Goal: Task Accomplishment & Management: Manage account settings

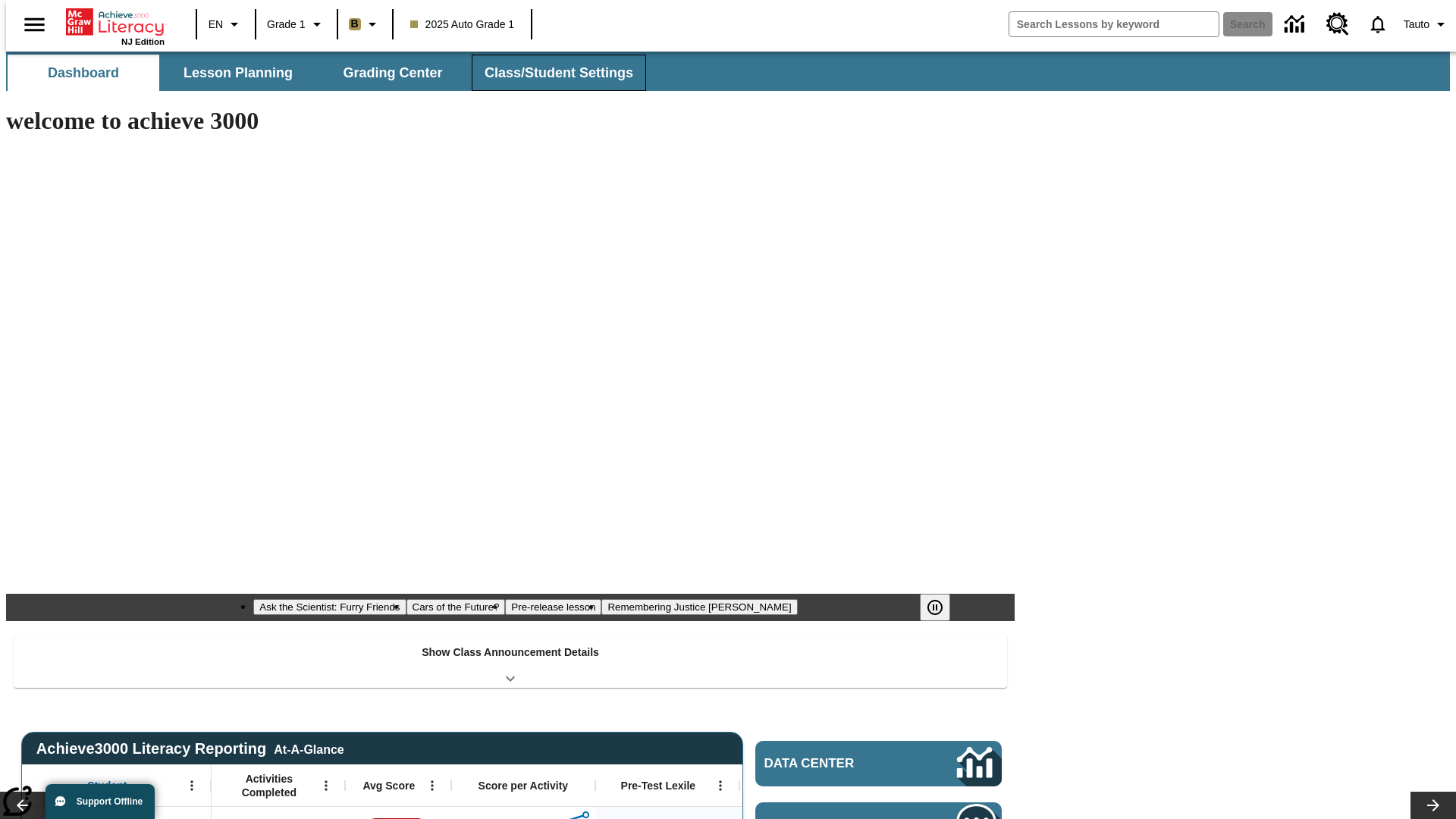
click at [551, 72] on button "Class/Student Settings" at bounding box center [559, 72] width 174 height 37
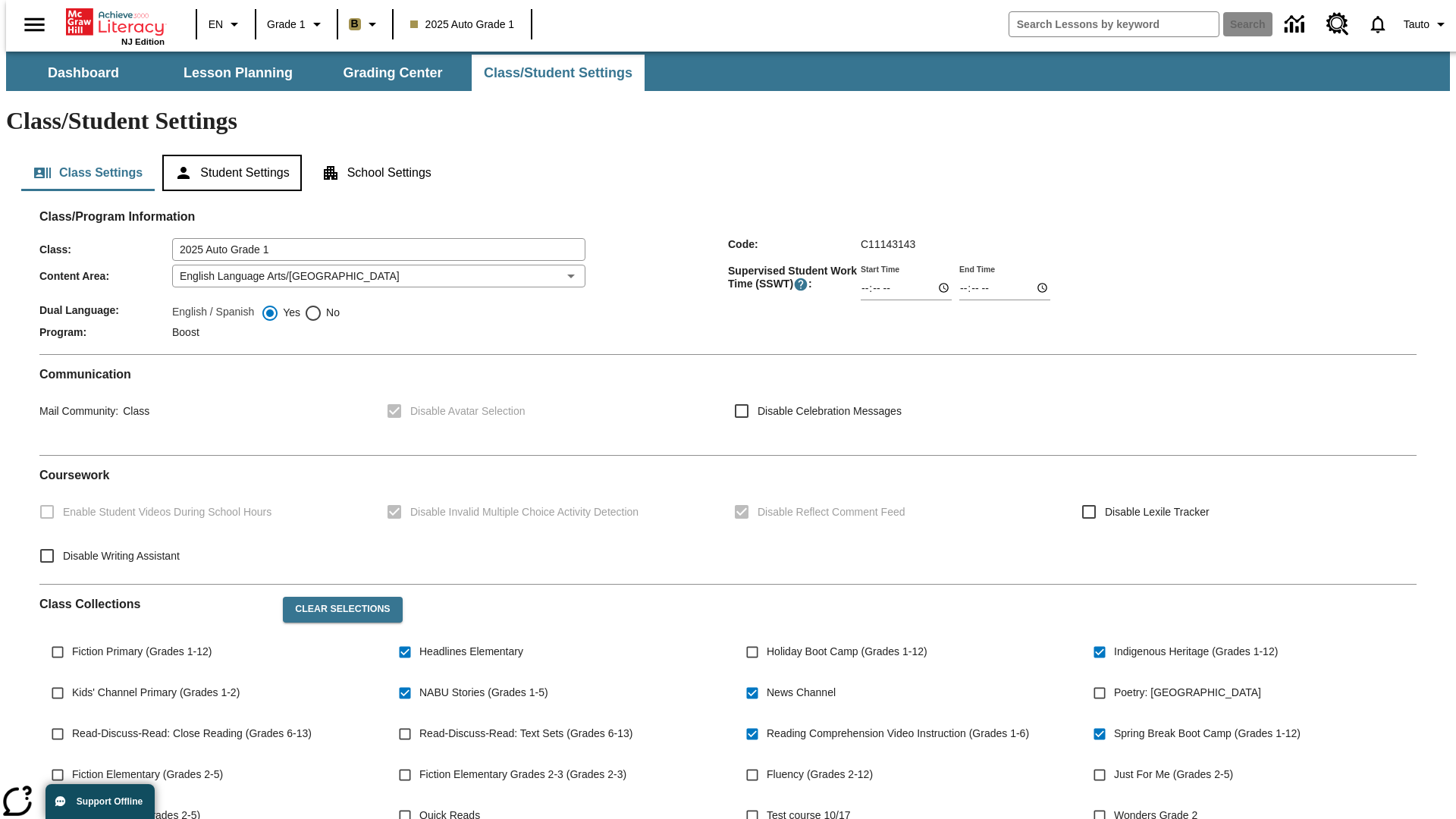
click at [228, 154] on button "Student Settings" at bounding box center [232, 172] width 139 height 37
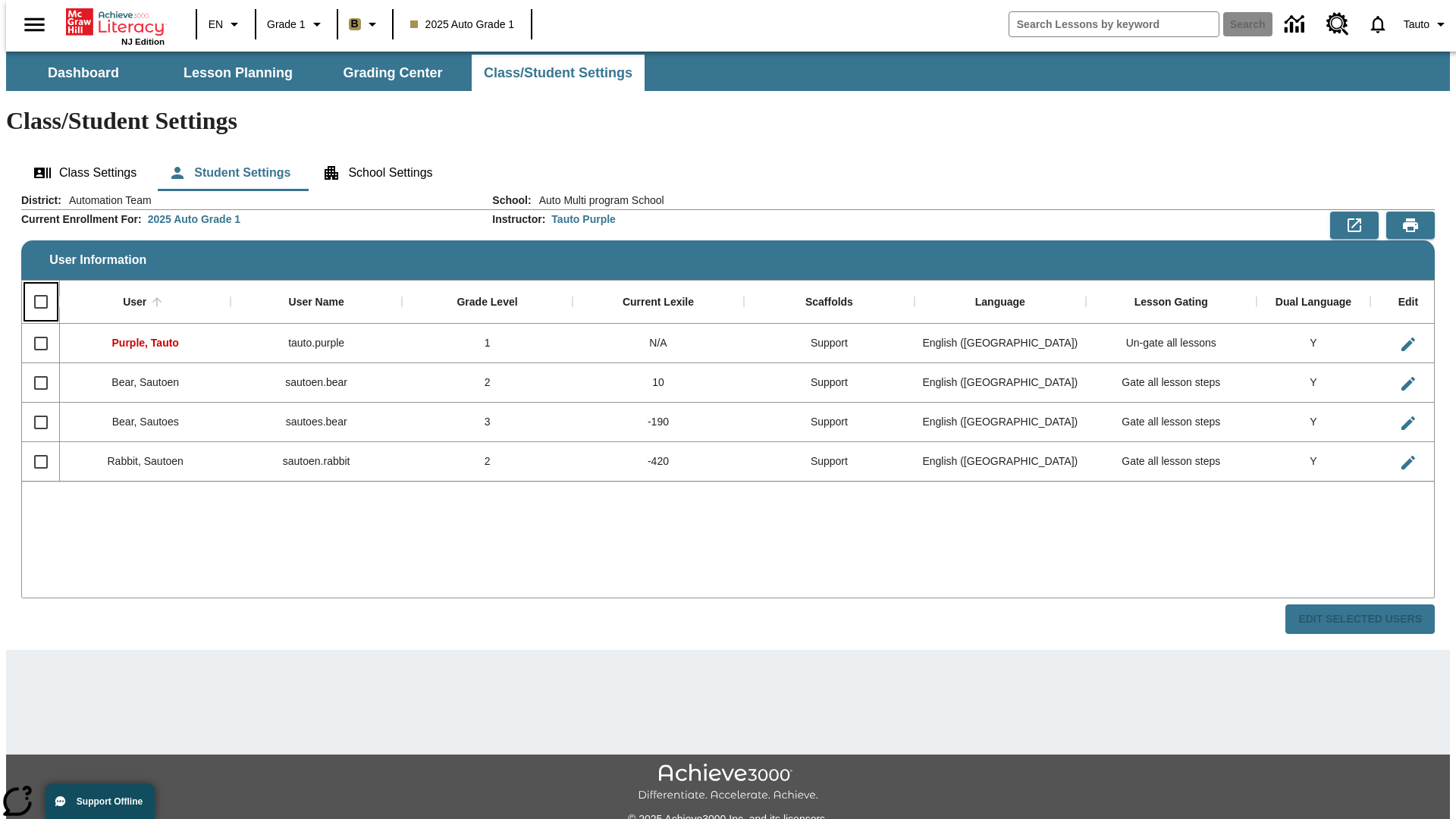
click at [34, 286] on input "Select all rows" at bounding box center [41, 302] width 32 height 32
checkbox input "true"
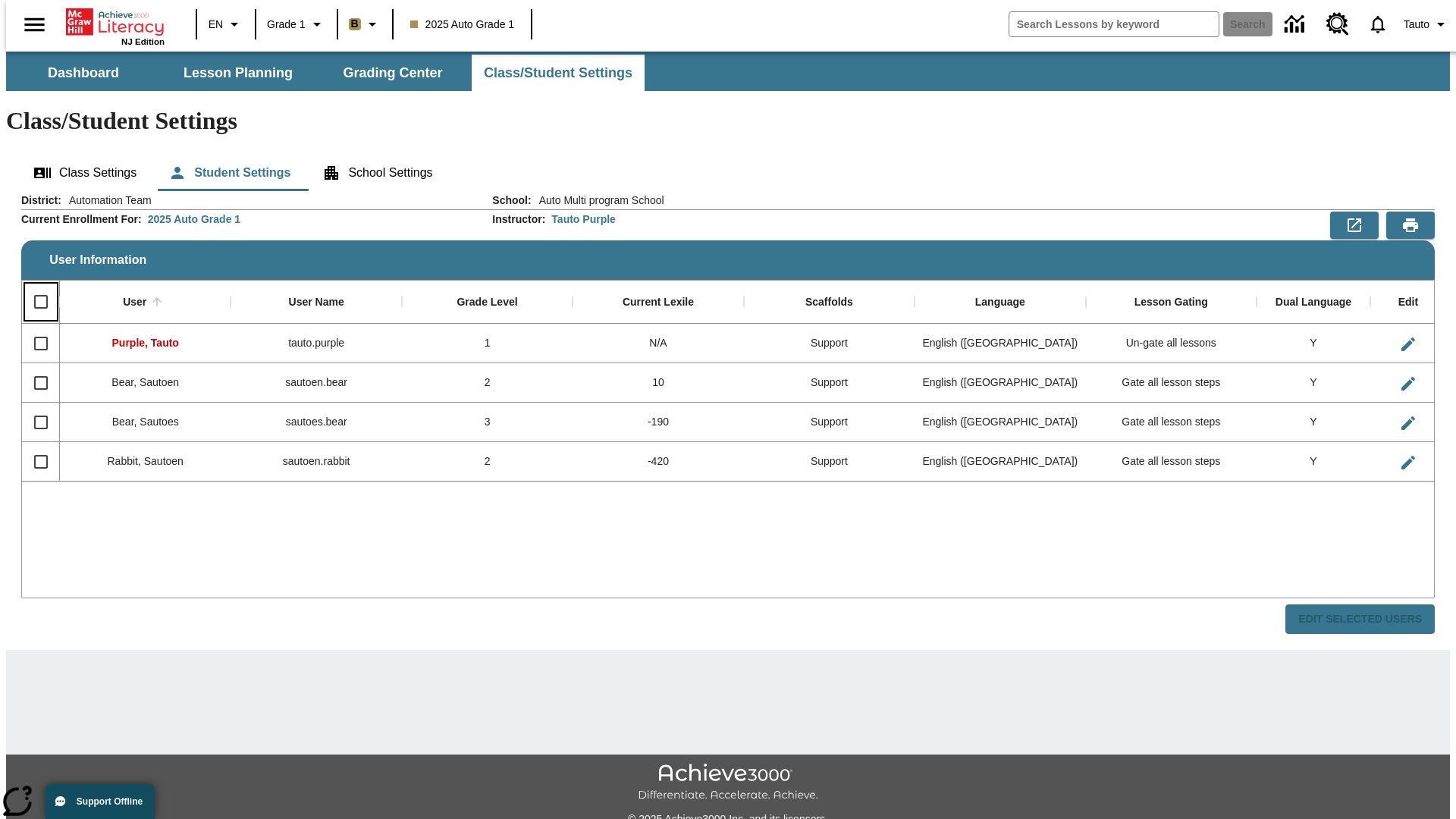
checkbox input "true"
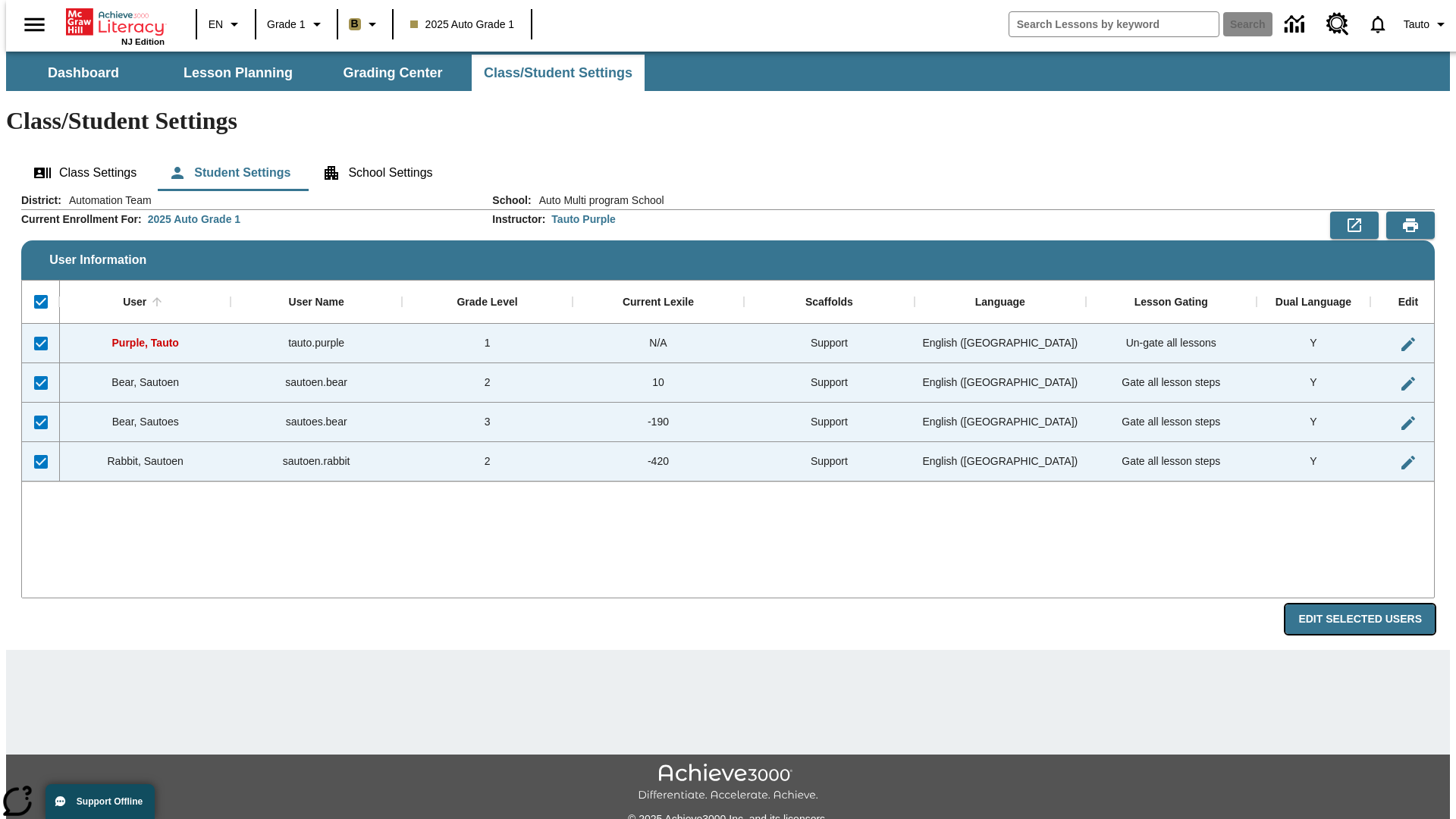
click at [1372, 604] on button "Edit Selected Users" at bounding box center [1359, 619] width 150 height 30
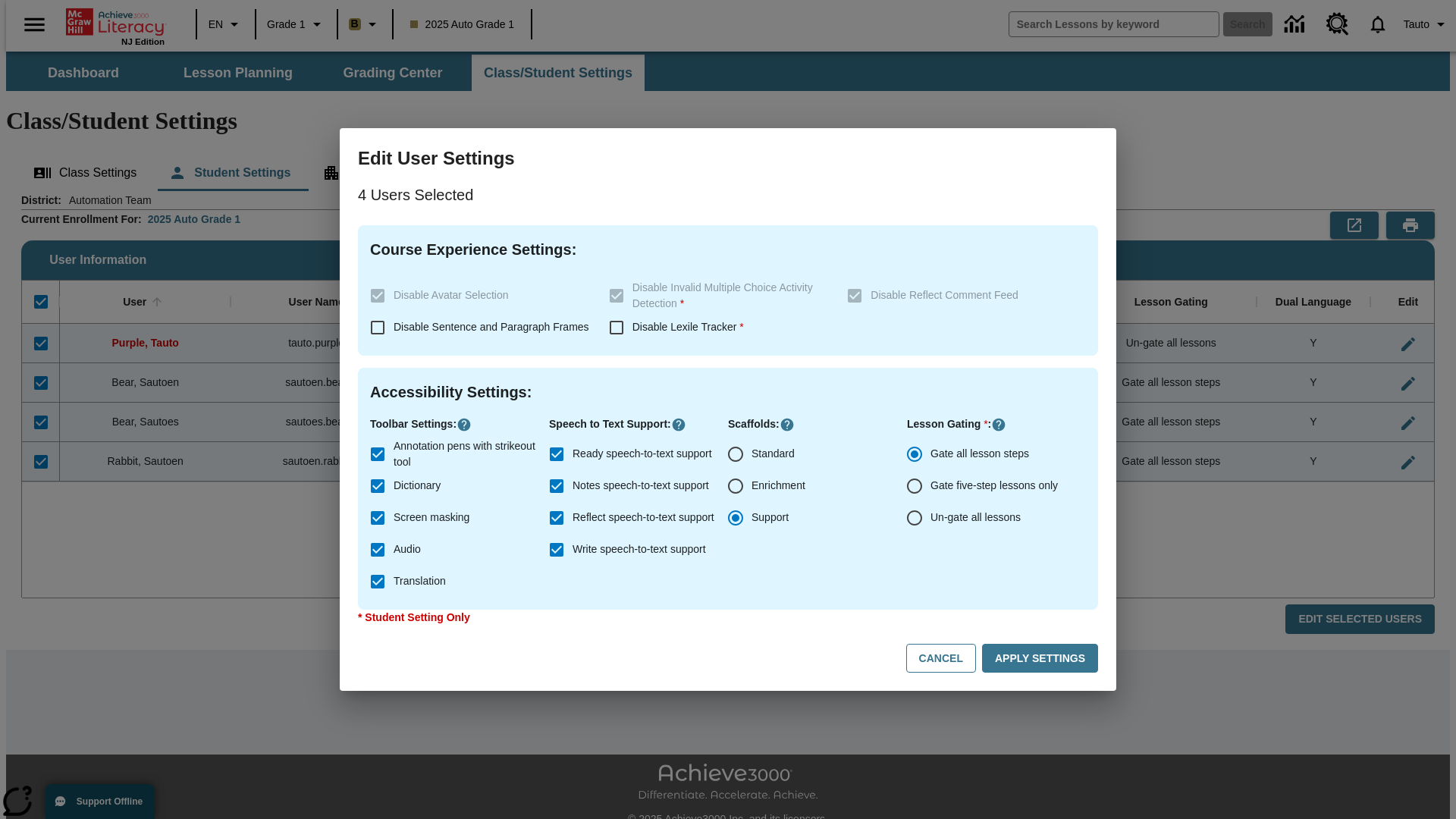
click at [735, 486] on input "Enrichment" at bounding box center [735, 486] width 32 height 32
click at [948, 658] on button "Cancel" at bounding box center [941, 659] width 69 height 30
radio input "false"
radio input "true"
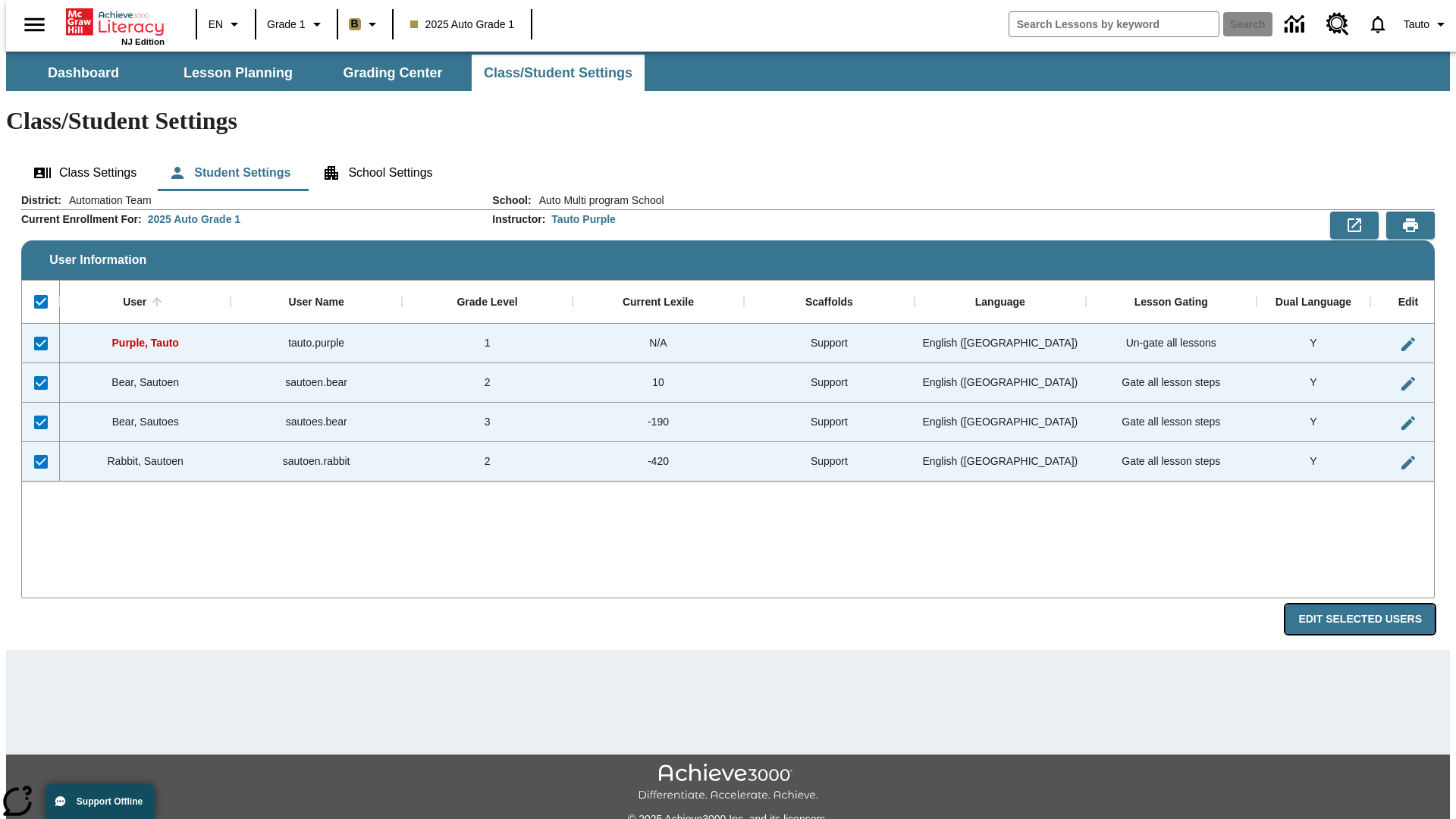
click at [1372, 604] on button "Edit Selected Users" at bounding box center [1359, 619] width 150 height 30
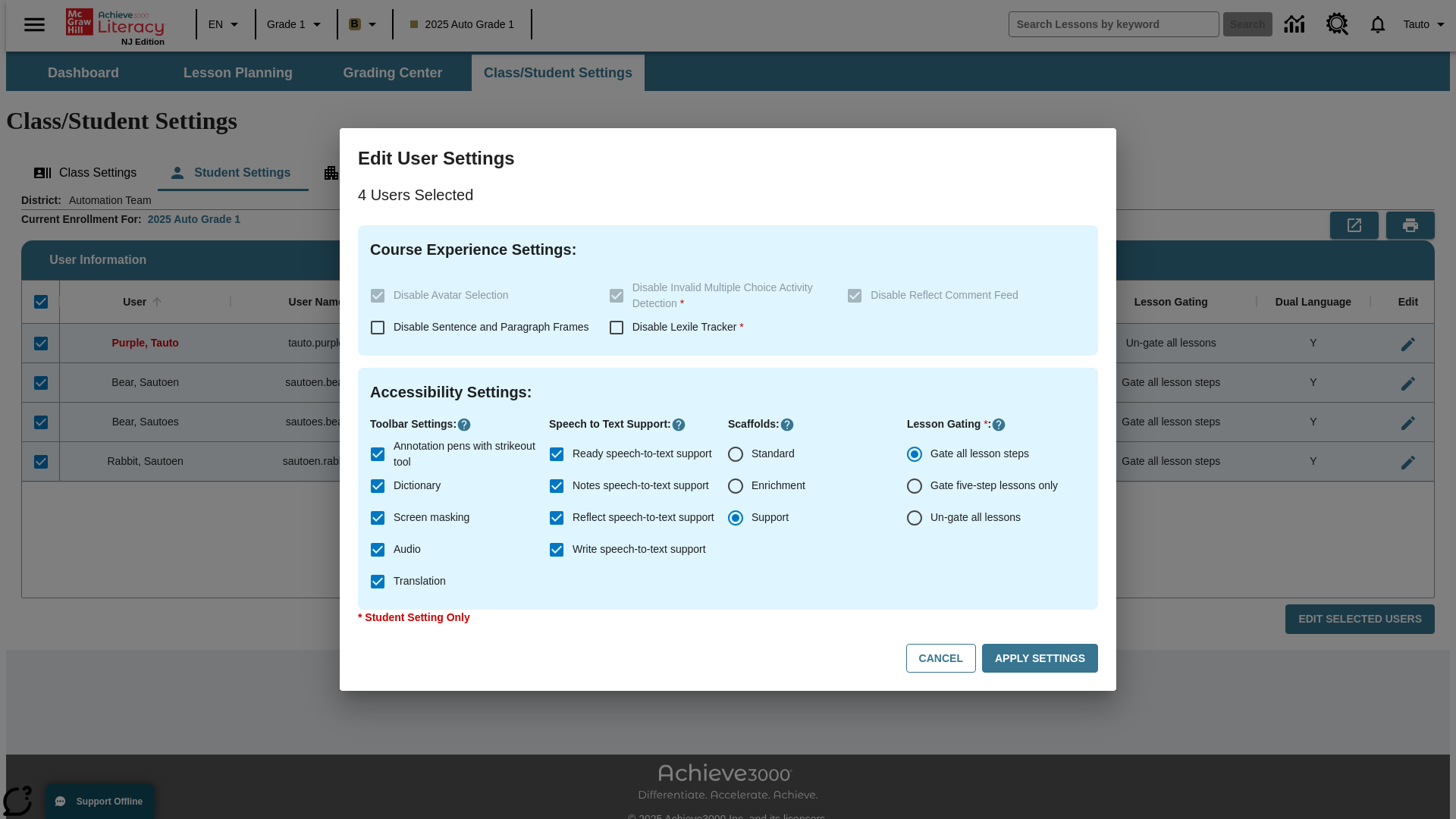
click at [735, 486] on input "Enrichment" at bounding box center [735, 486] width 32 height 32
click at [1042, 658] on button "Apply Settings" at bounding box center [1039, 659] width 116 height 30
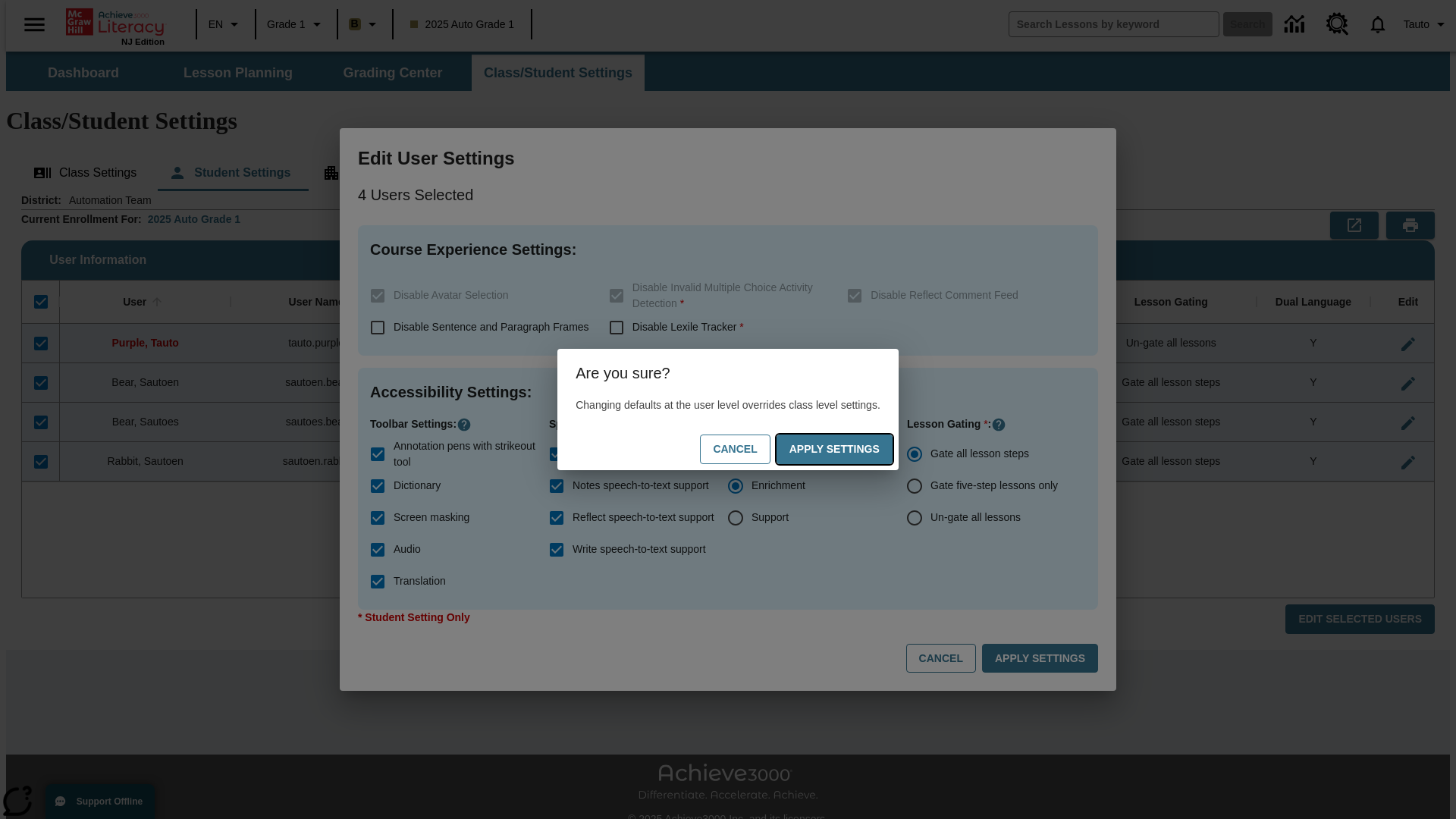
click at [849, 449] on button "Apply Settings" at bounding box center [834, 450] width 116 height 30
radio input "false"
radio input "true"
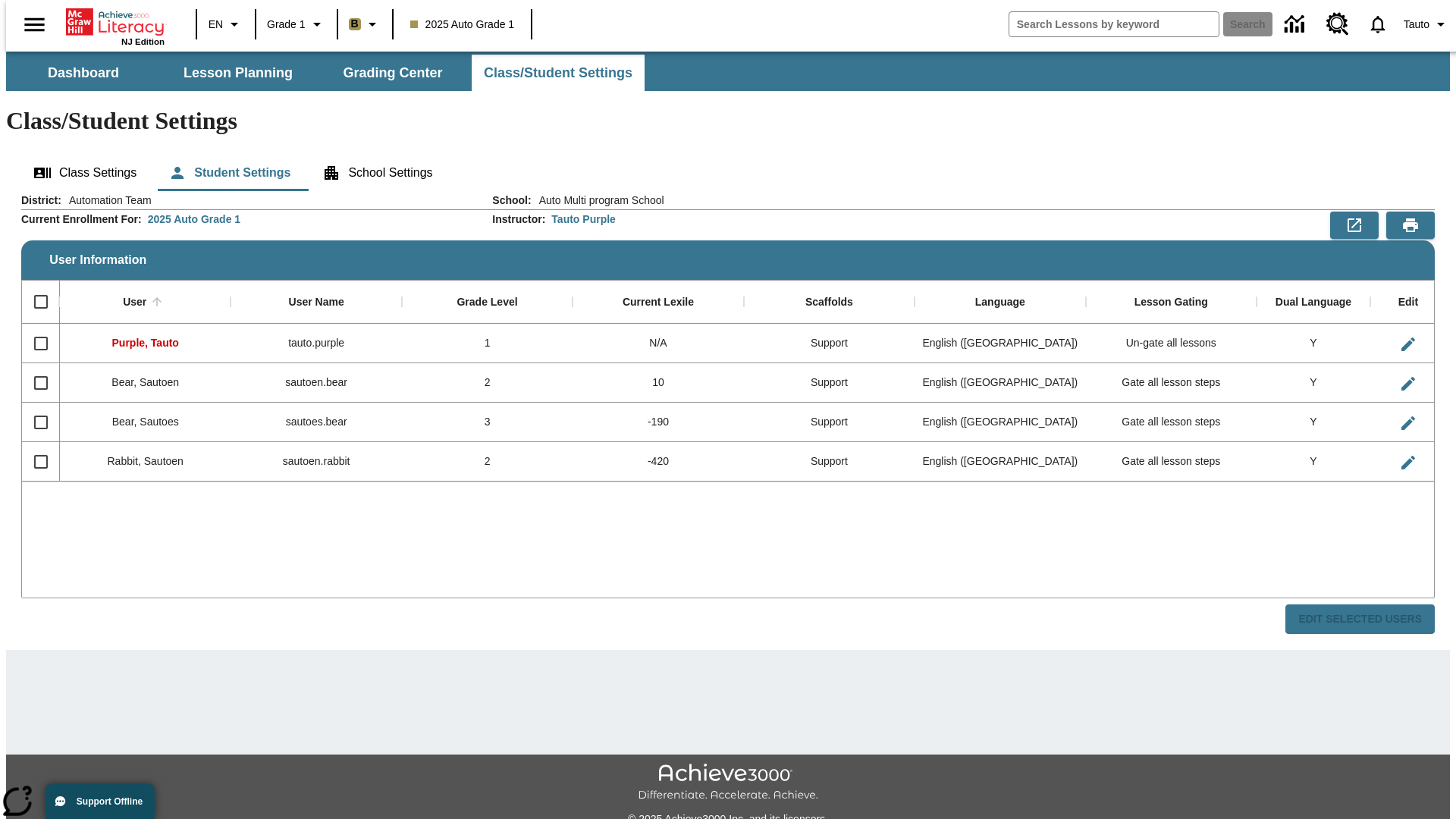
checkbox input "false"
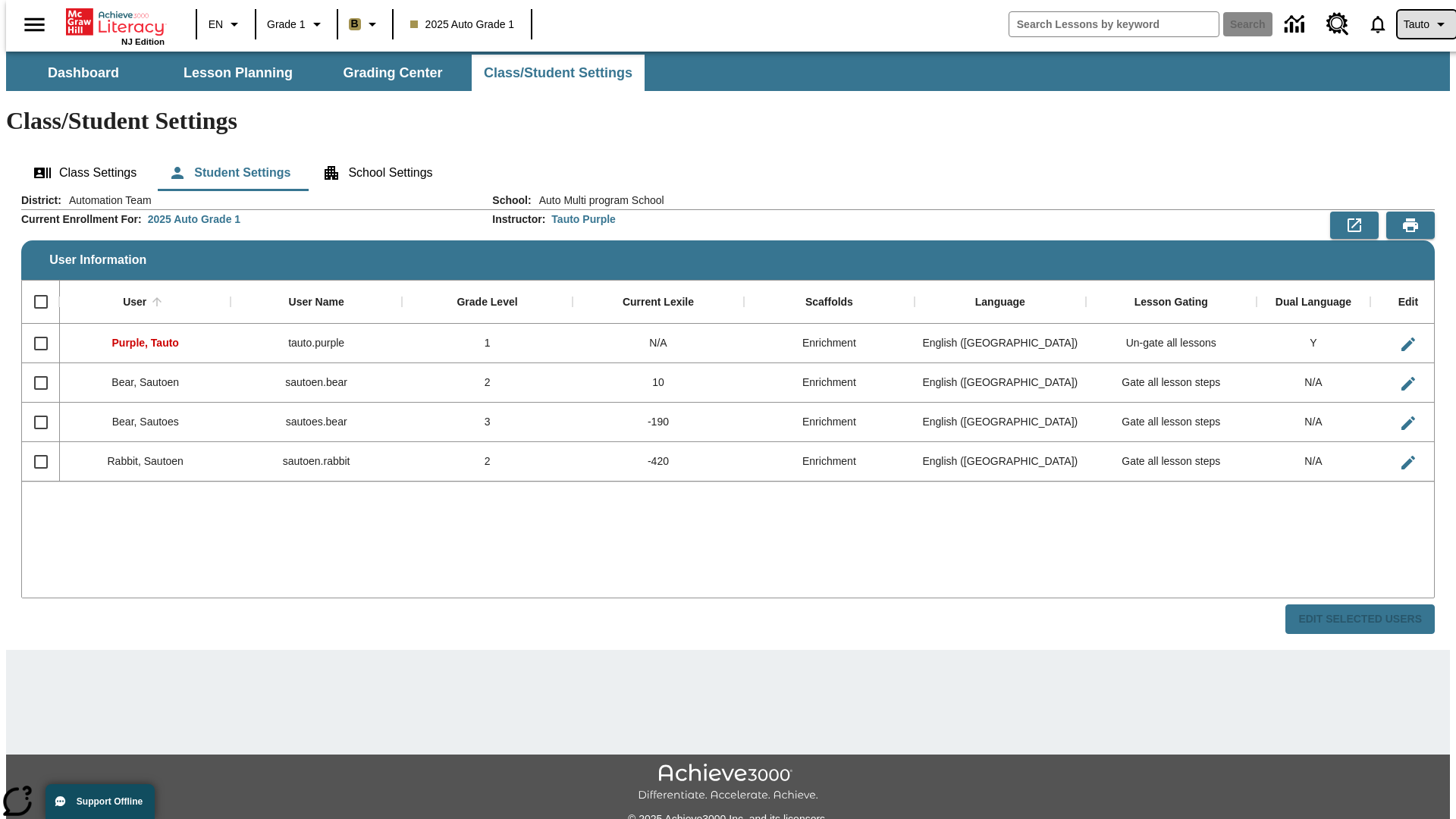
click at [1418, 24] on span "Tauto" at bounding box center [1416, 25] width 26 height 16
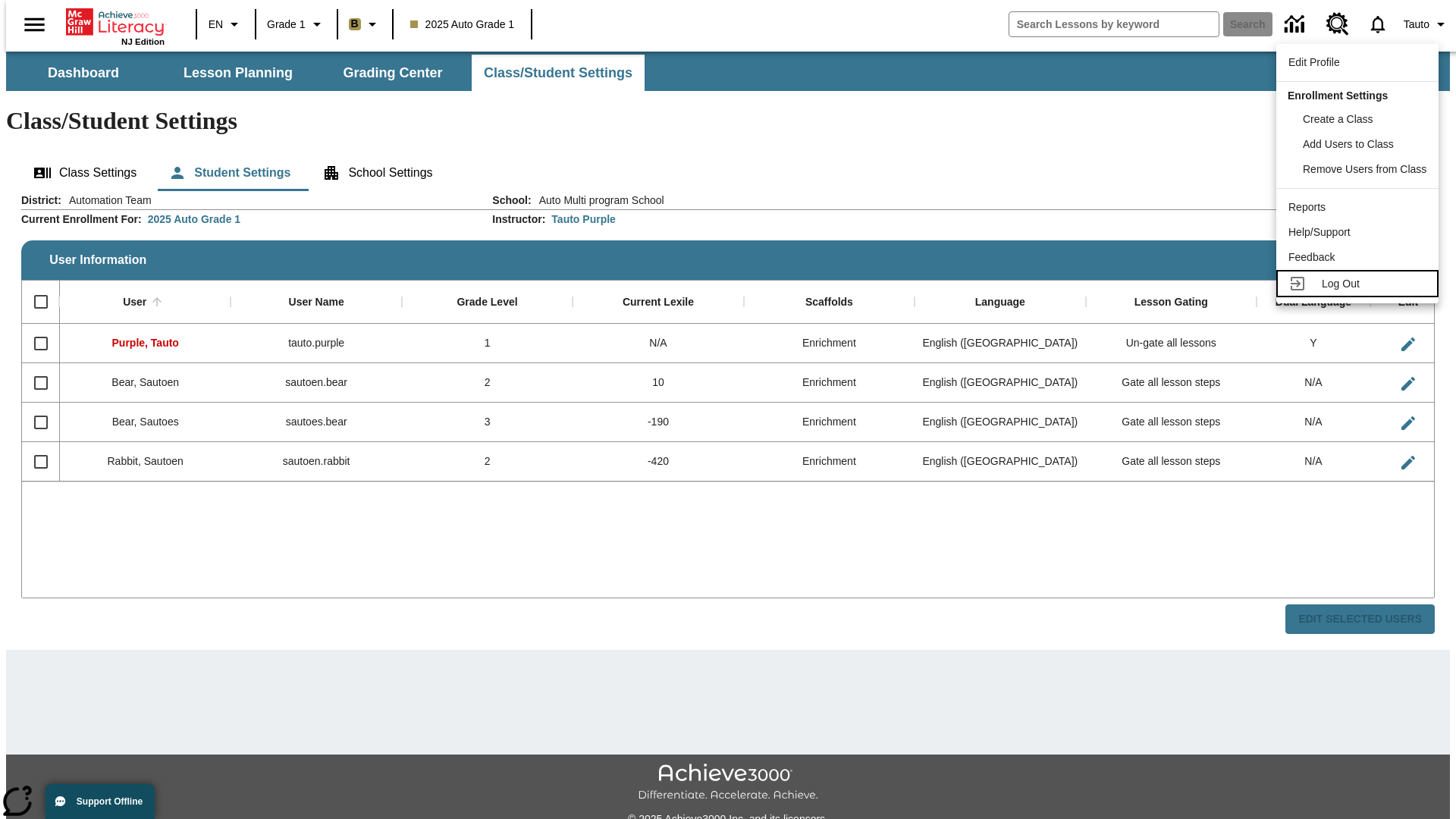
click at [1359, 283] on span "Log Out" at bounding box center [1340, 283] width 38 height 12
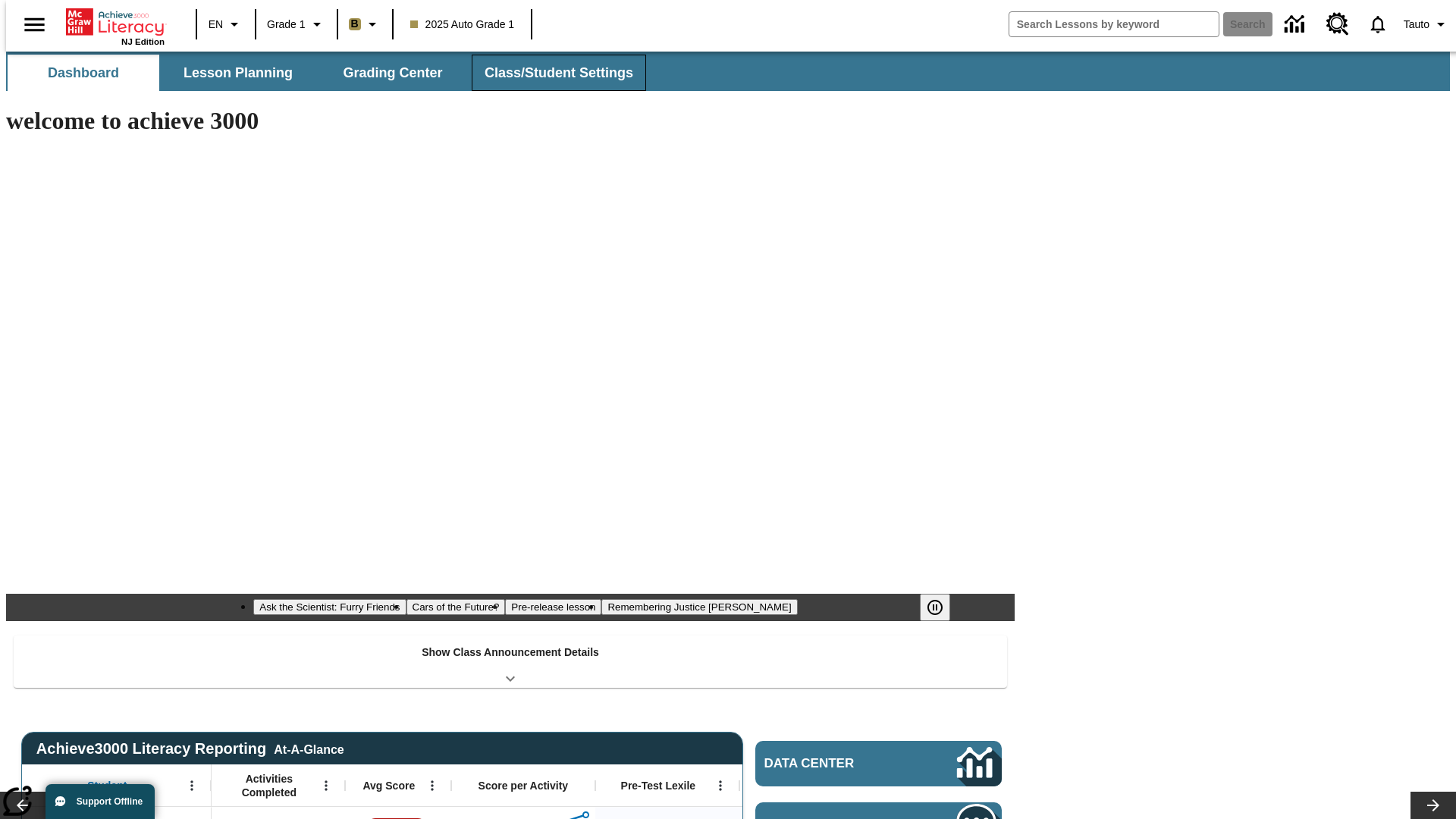
click at [551, 72] on button "Class/Student Settings" at bounding box center [559, 72] width 174 height 37
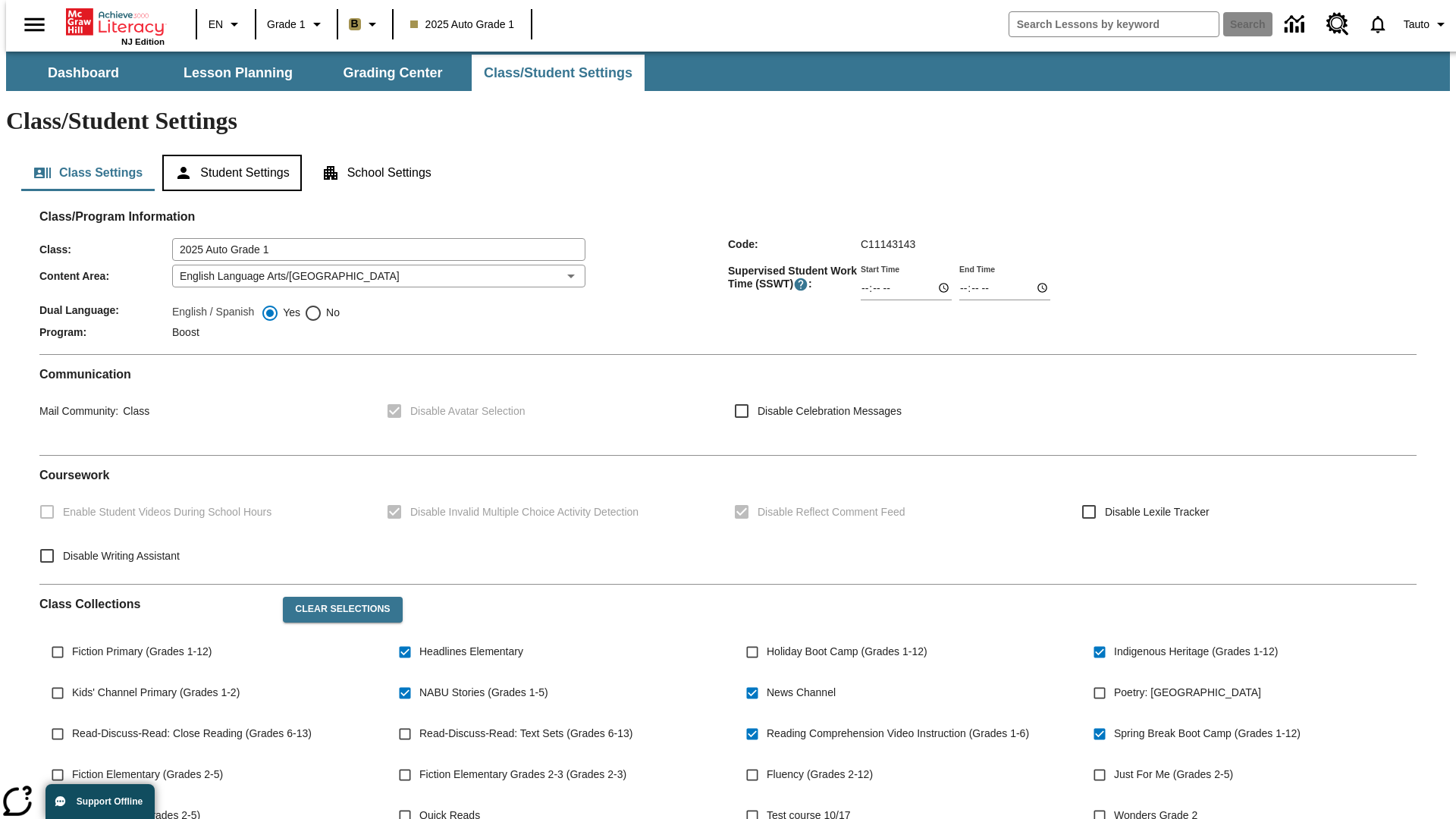
click at [228, 154] on button "Student Settings" at bounding box center [232, 172] width 139 height 37
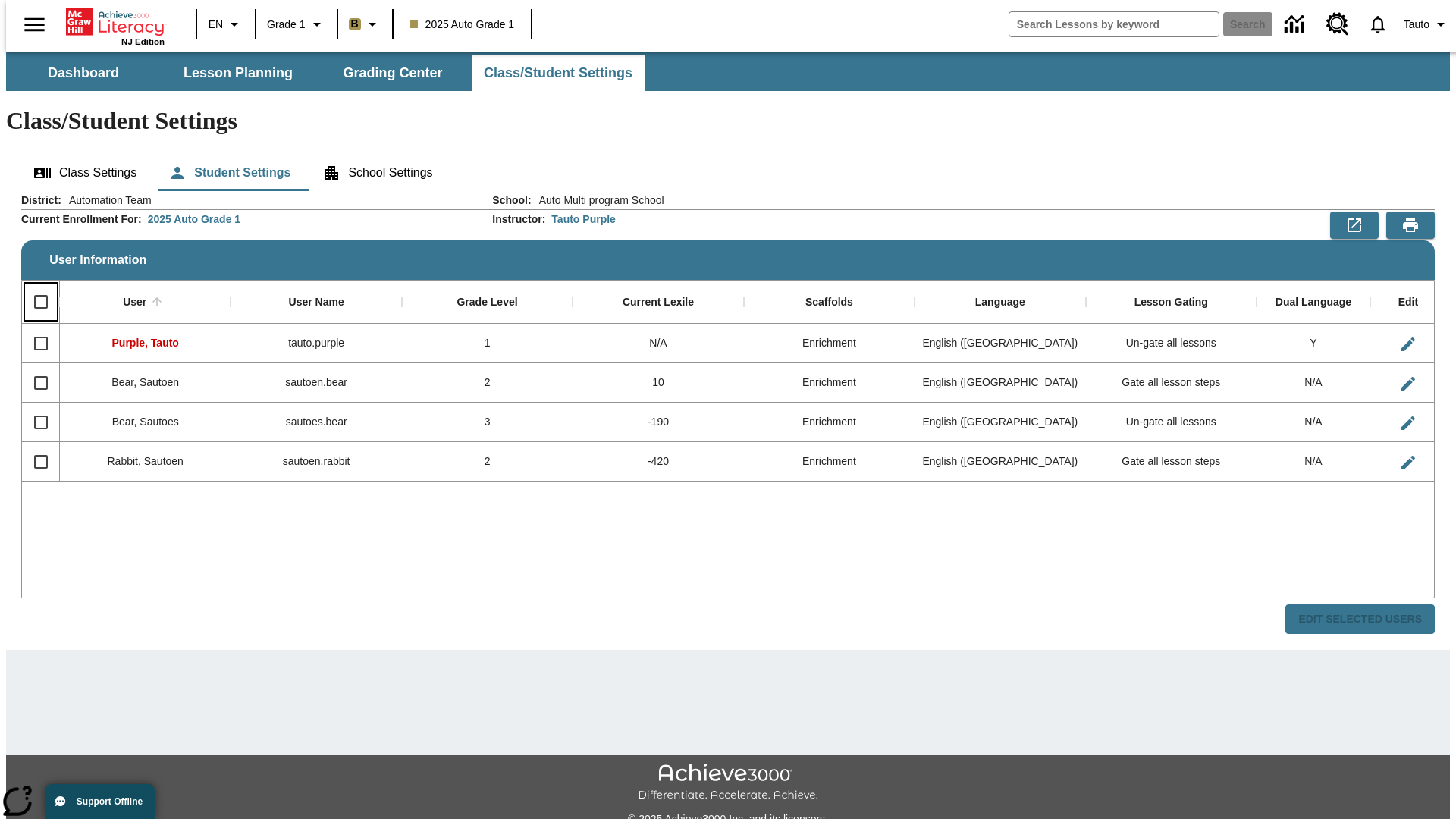
click at [34, 286] on input "Select all rows" at bounding box center [41, 302] width 32 height 32
checkbox input "true"
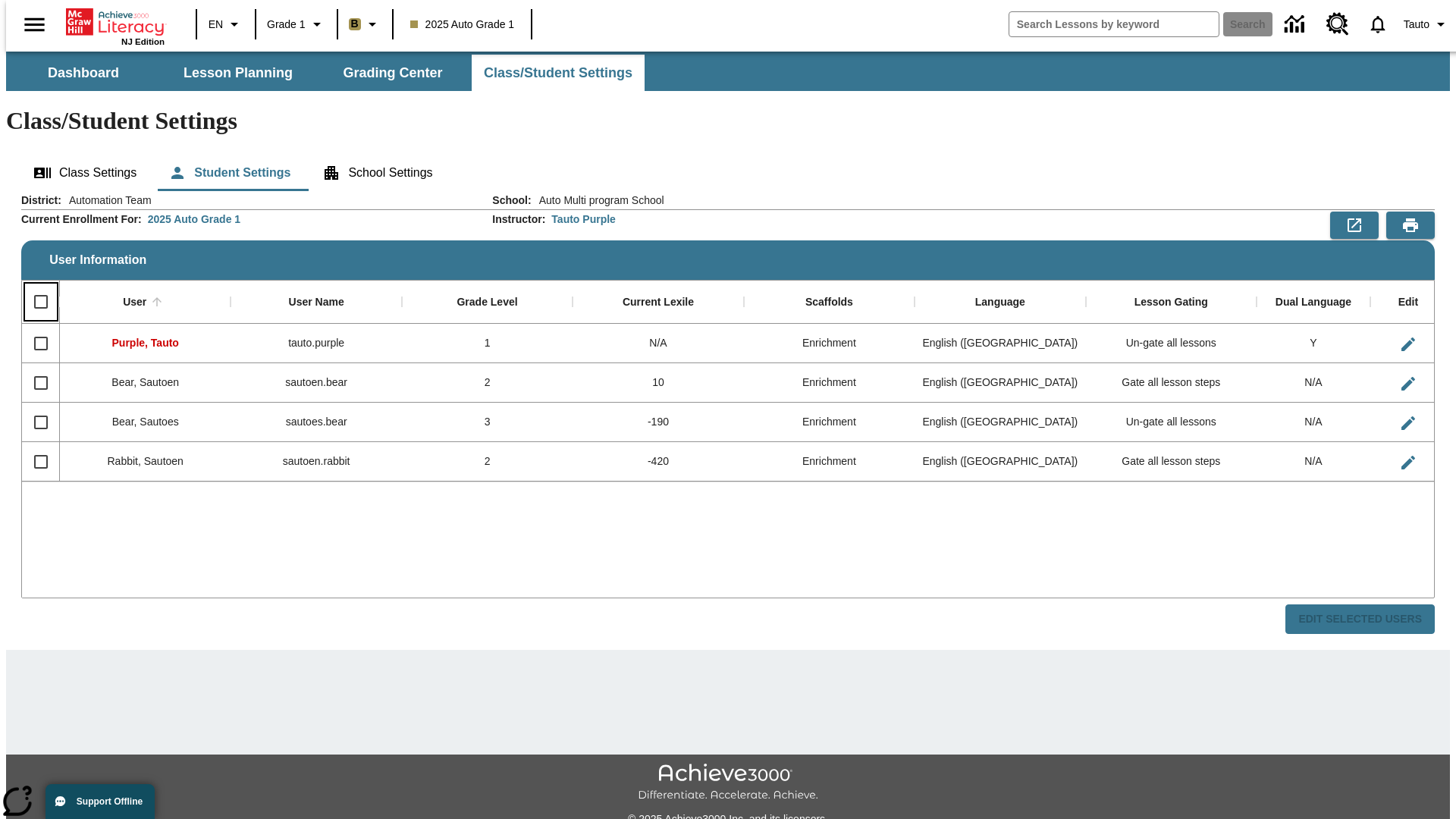
checkbox input "true"
